Goal: Information Seeking & Learning: Find specific fact

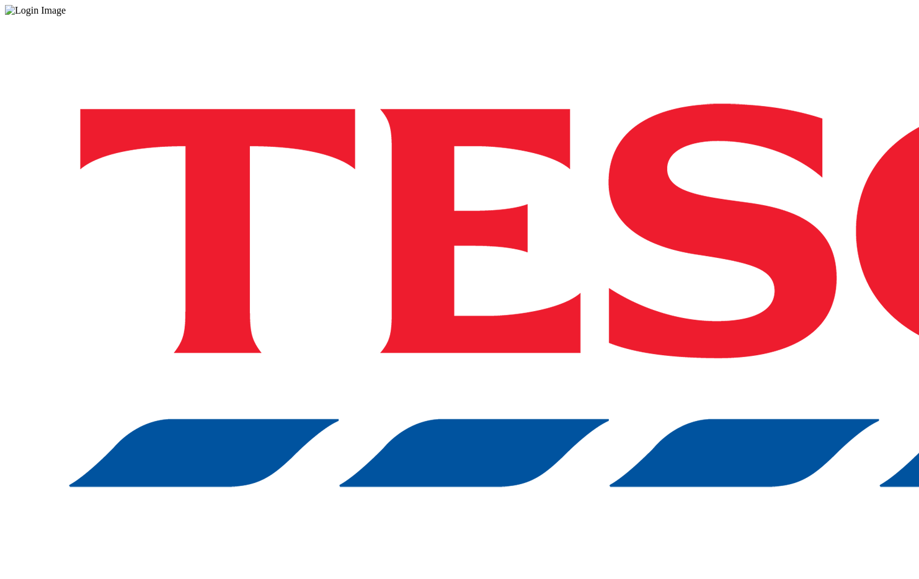
drag, startPoint x: 594, startPoint y: 327, endPoint x: 580, endPoint y: 316, distance: 18.1
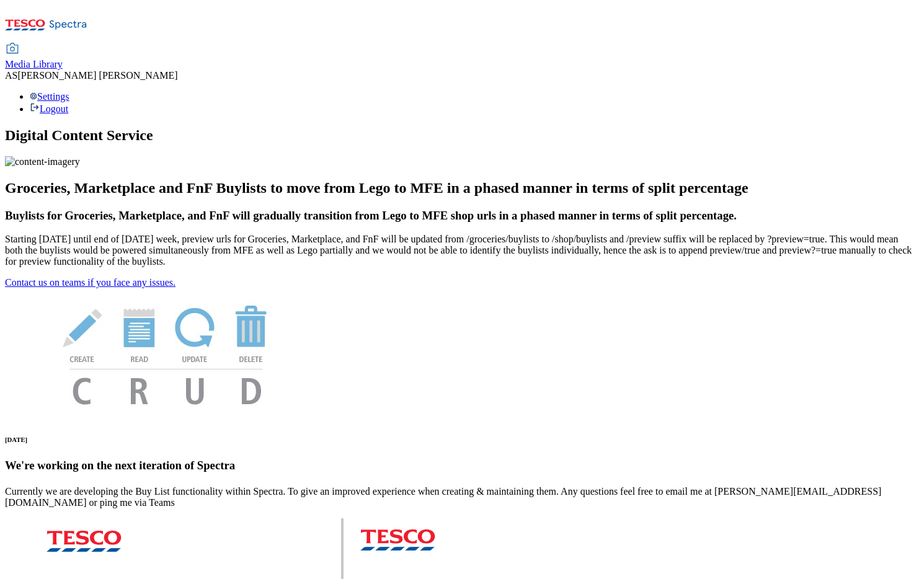
click at [63, 59] on span "Media Library" at bounding box center [34, 64] width 58 height 11
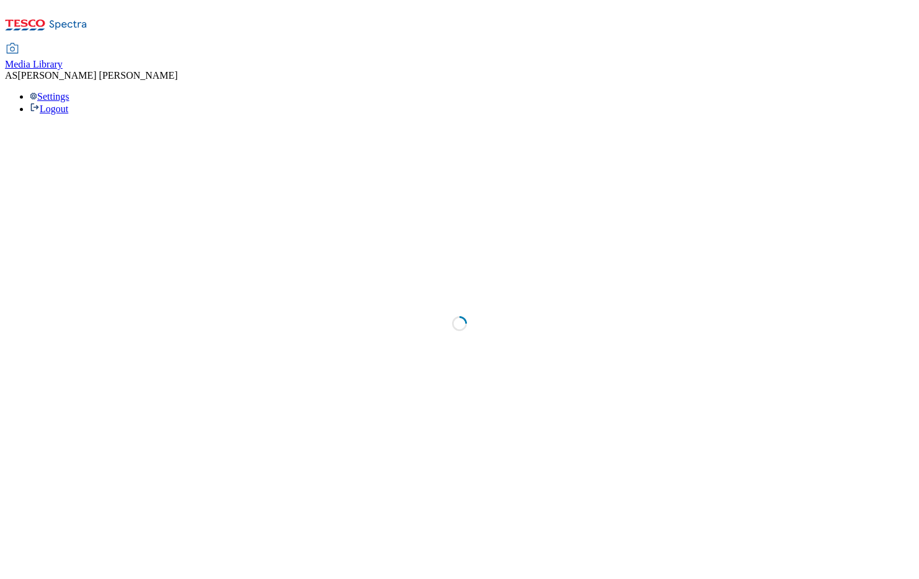
select select "flare-fnf-stores"
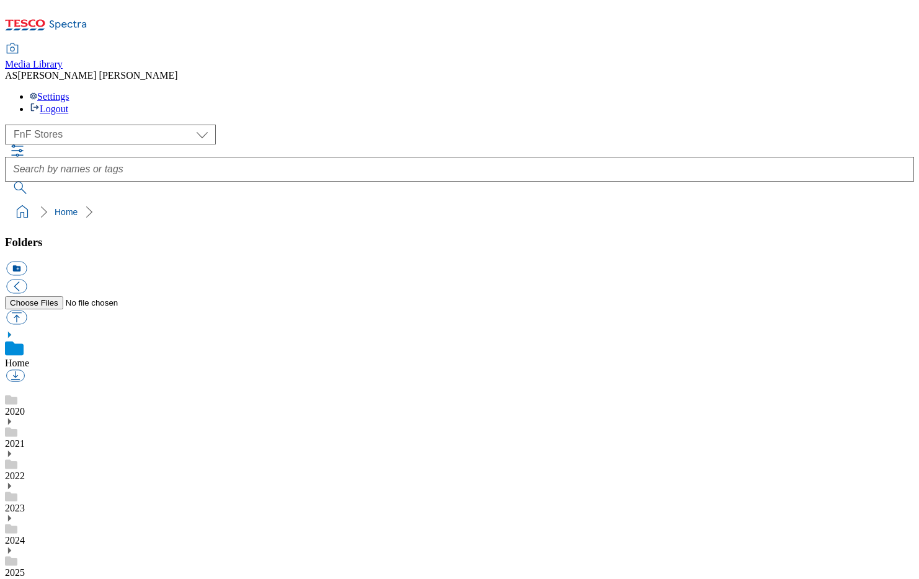
scroll to position [1, 0]
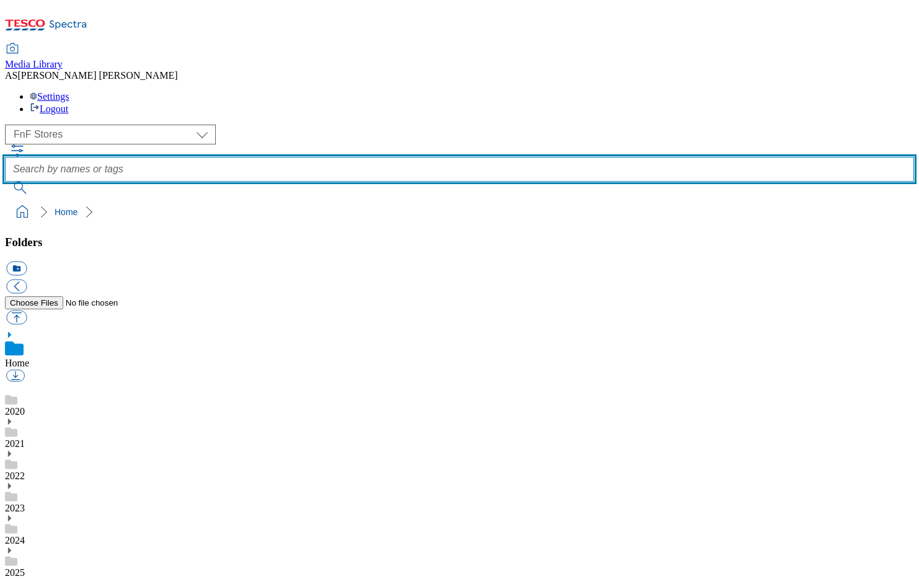
click at [390, 157] on input "text" at bounding box center [459, 169] width 909 height 25
paste input "Tesco Soft Touch 10.5 Tog Duvet Double"
type input "Tesco Soft Touch 10.5 Tog Duvet Double"
click at [5, 182] on button "submit" at bounding box center [21, 188] width 32 height 12
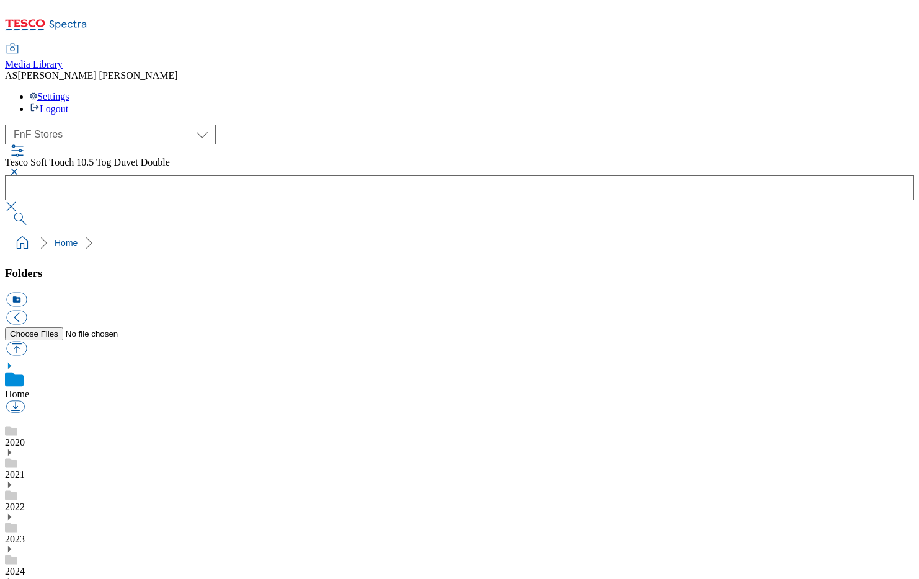
click at [37, 213] on button "submit" at bounding box center [21, 219] width 32 height 12
click at [20, 168] on button "button" at bounding box center [12, 171] width 15 height 7
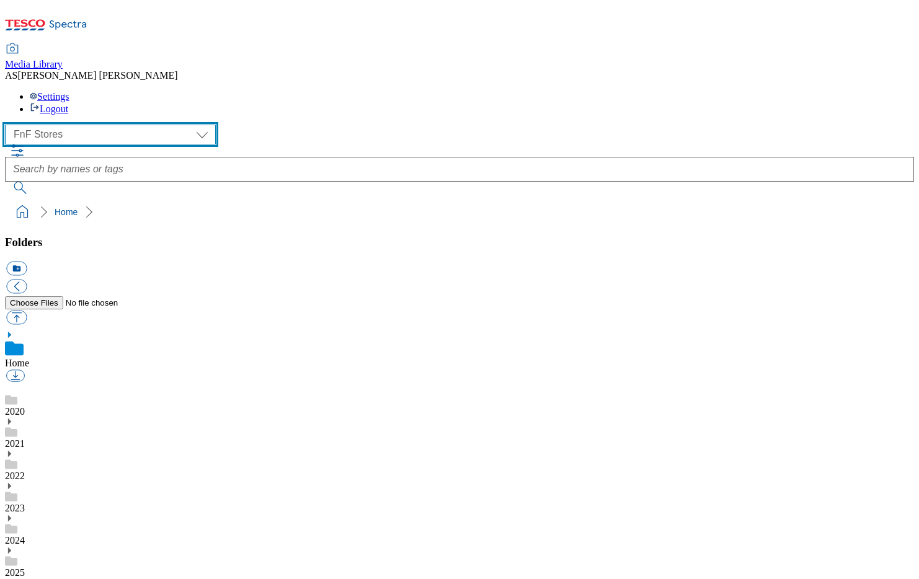
click at [120, 125] on select "Dotcom UK FnF Stores GHS Marketing UK GHS Product UK Phones UK Realfood" at bounding box center [110, 135] width 211 height 20
select select "flare-homepage"
click at [9, 125] on select "Dotcom UK FnF Stores GHS Marketing UK GHS Product UK Phones UK Realfood" at bounding box center [110, 135] width 211 height 20
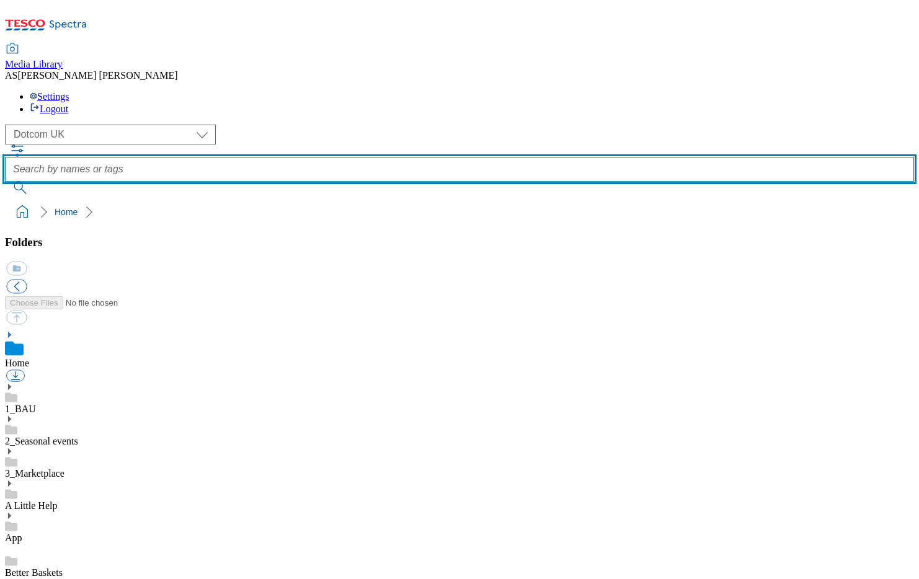
click at [362, 157] on input "text" at bounding box center [459, 169] width 909 height 25
type input "DUVET"
click at [5, 182] on button "submit" at bounding box center [21, 188] width 32 height 12
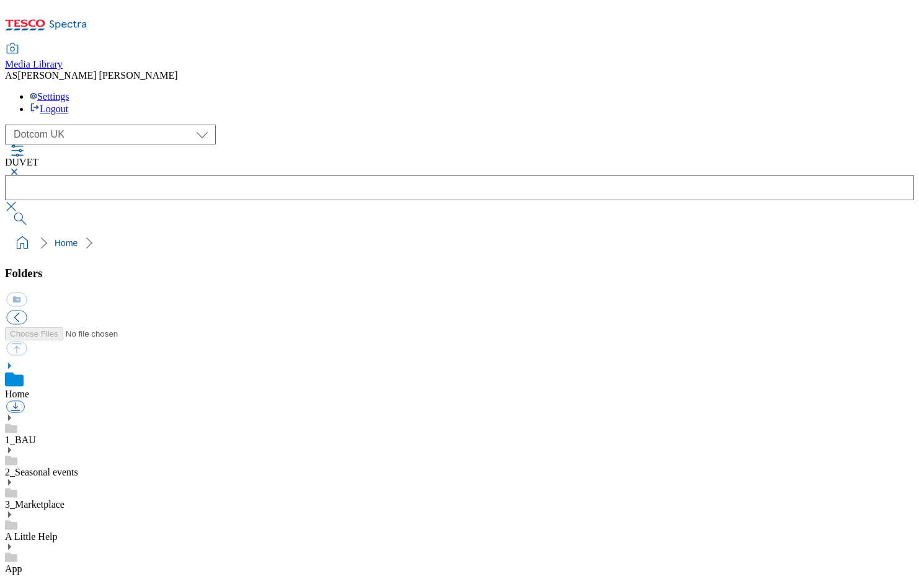
click at [20, 168] on button "button" at bounding box center [12, 171] width 15 height 7
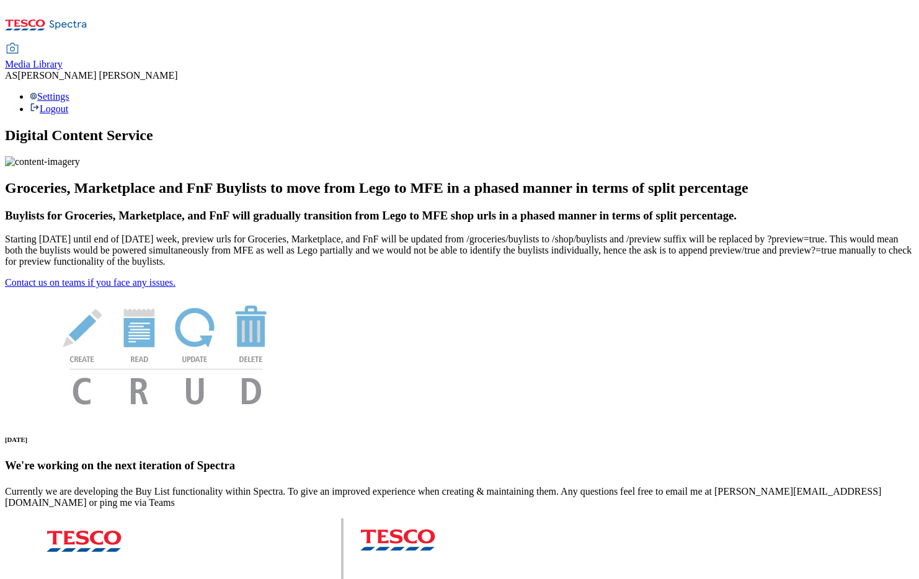
click at [63, 59] on span "Media Library" at bounding box center [34, 64] width 58 height 11
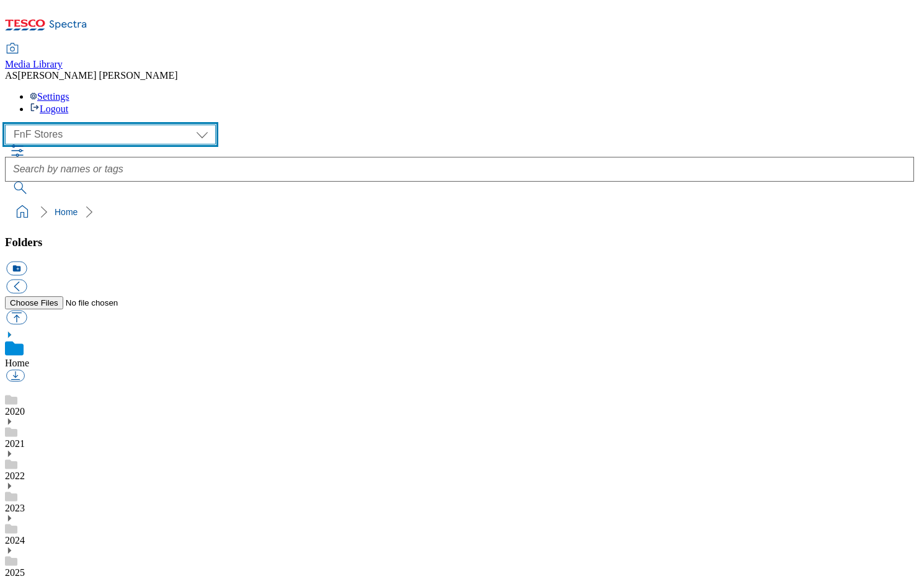
click at [95, 125] on select "Dotcom UK FnF Stores GHS Marketing UK GHS Product UK Phones UK Realfood" at bounding box center [110, 135] width 211 height 20
select select "flare-ghs"
click at [9, 125] on select "Dotcom UK FnF Stores GHS Marketing UK GHS Product UK Phones UK Realfood" at bounding box center [110, 135] width 211 height 20
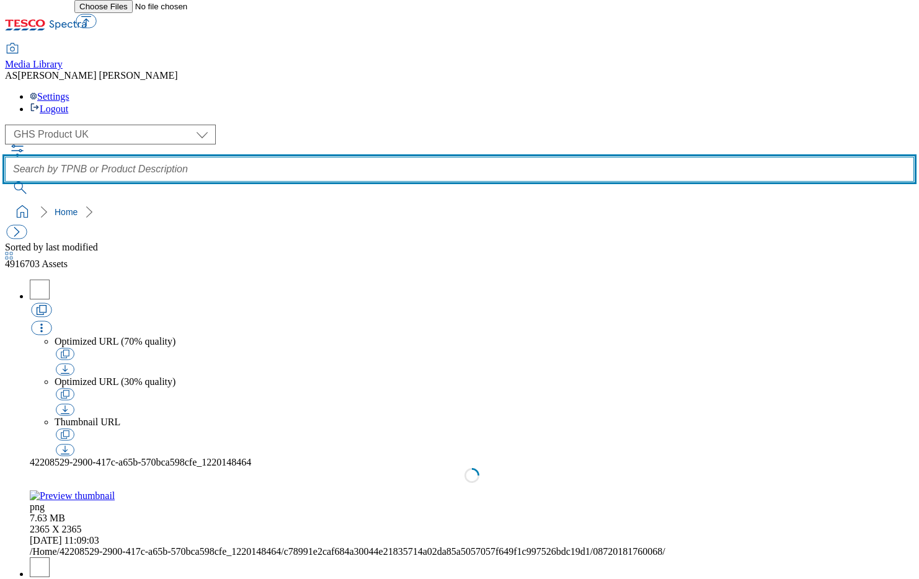
click at [371, 157] on input "text" at bounding box center [459, 169] width 909 height 25
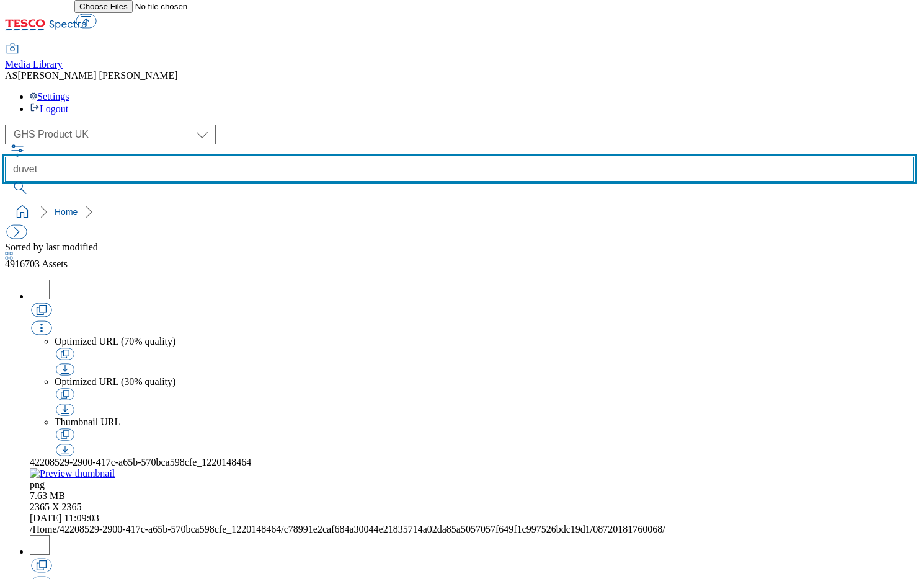
type input "duvet"
click at [5, 182] on button "submit" at bounding box center [21, 188] width 32 height 12
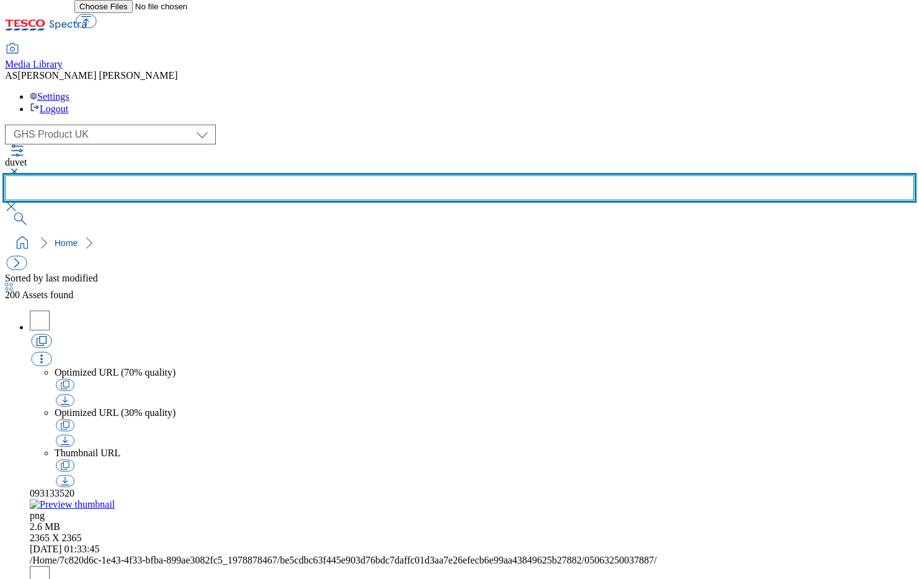
scroll to position [849, 0]
